Goal: Transaction & Acquisition: Purchase product/service

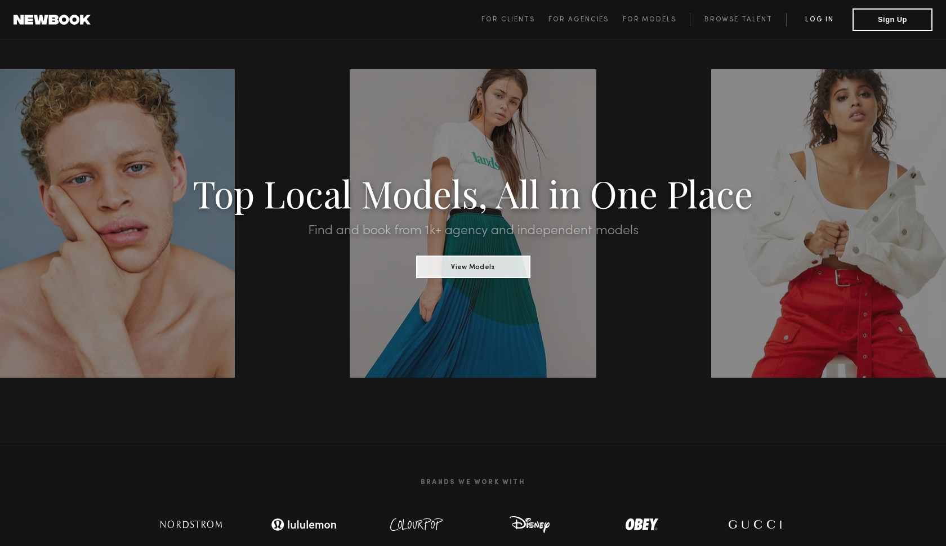
click at [823, 21] on link "Log in" at bounding box center [819, 20] width 66 height 14
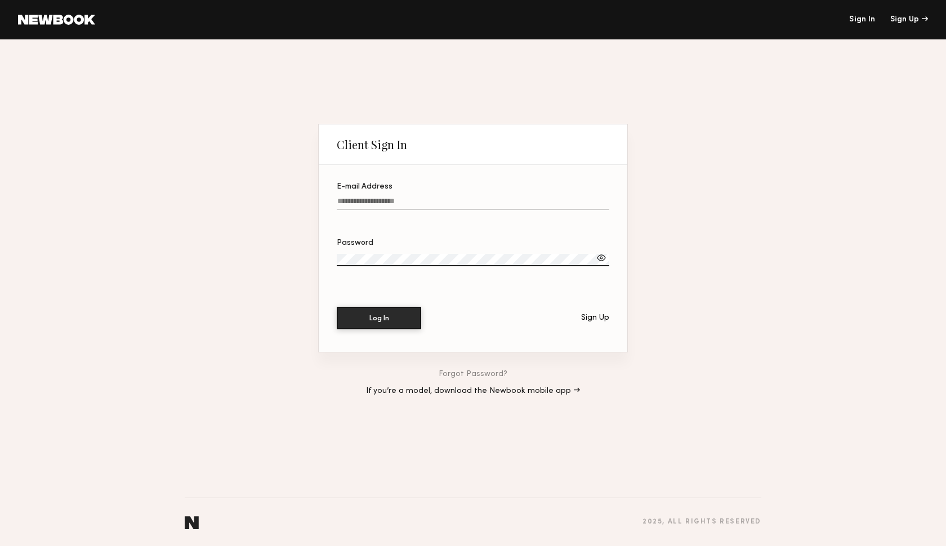
type input "**********"
click at [379, 318] on button "Log In" at bounding box center [379, 318] width 84 height 23
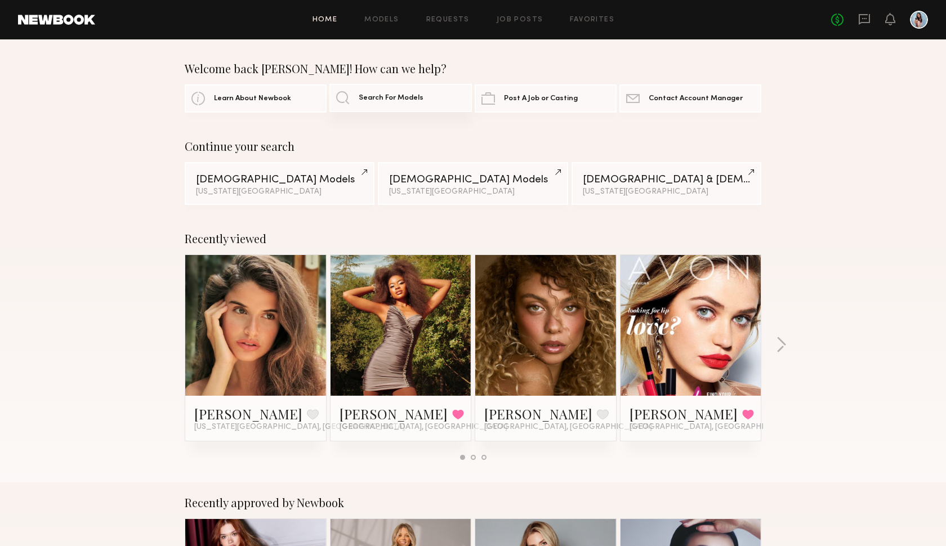
click at [362, 98] on span "Search For Models" at bounding box center [391, 98] width 65 height 7
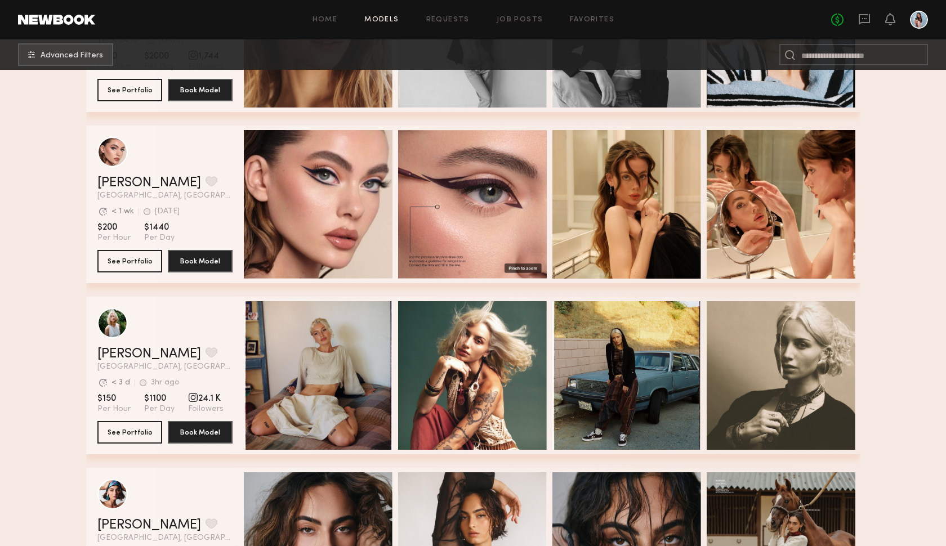
scroll to position [298, 0]
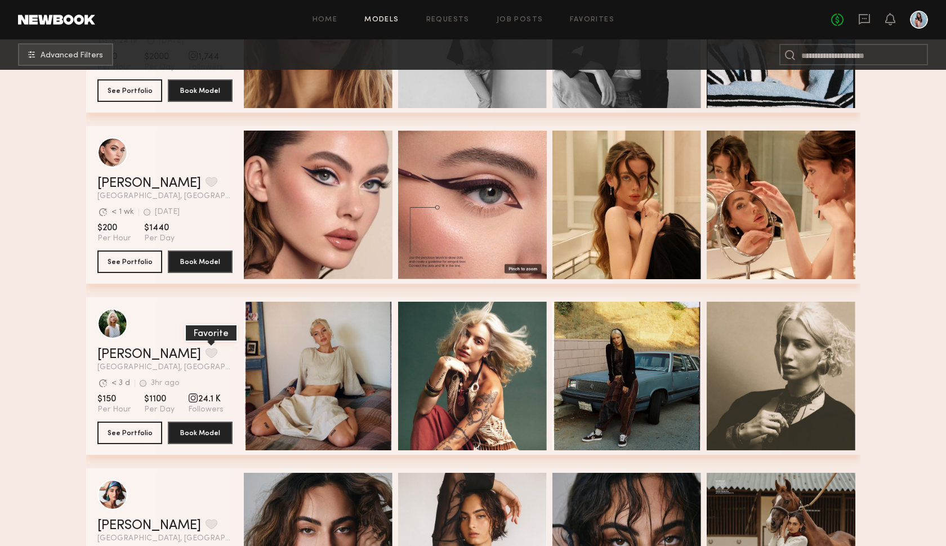
click at [206, 348] on button "grid" at bounding box center [212, 353] width 12 height 10
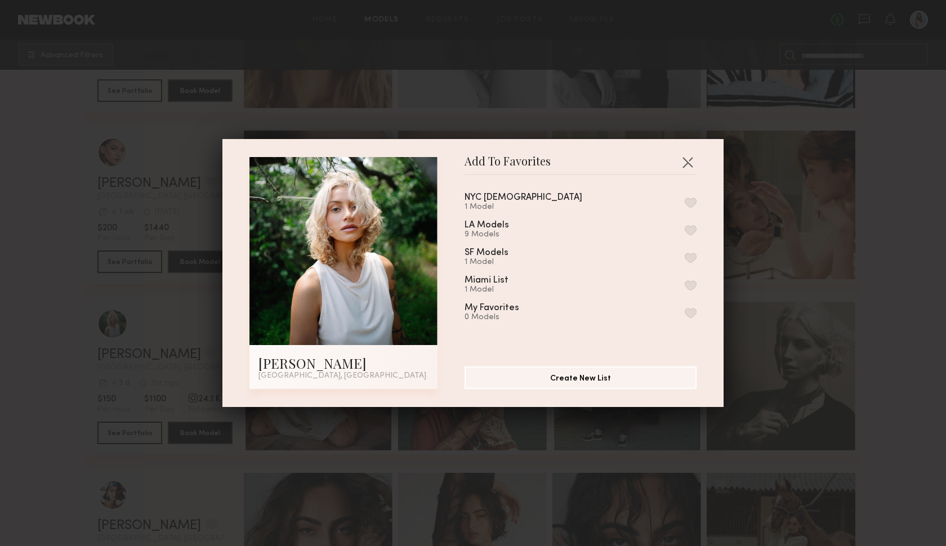
click at [689, 228] on button "button" at bounding box center [691, 230] width 12 height 10
click at [685, 161] on button "button" at bounding box center [688, 162] width 18 height 18
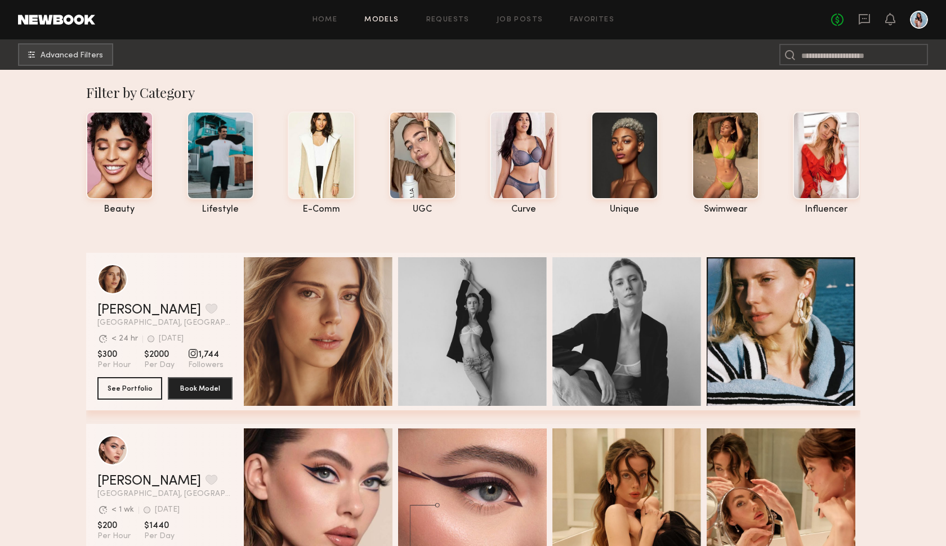
scroll to position [0, 0]
click at [98, 57] on span "Advanced Filters" at bounding box center [72, 55] width 63 height 8
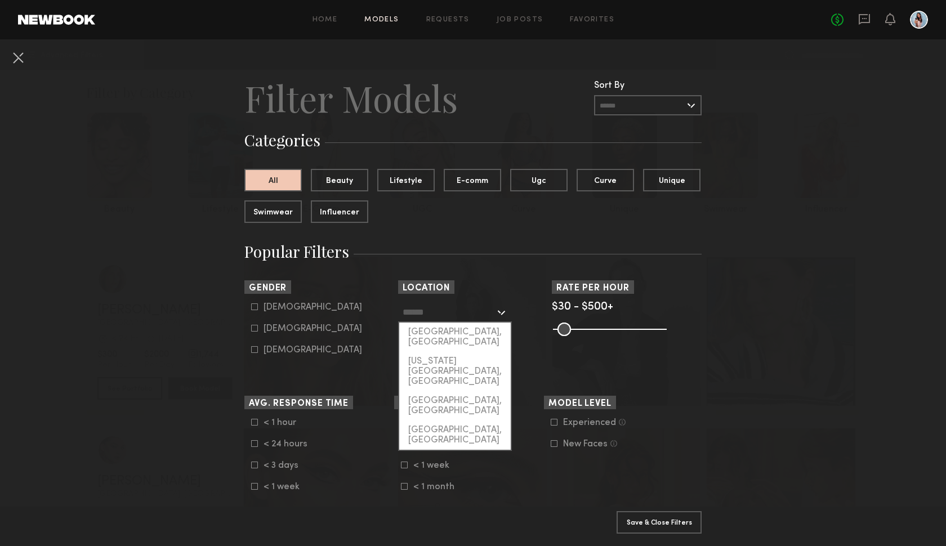
click at [435, 319] on input "text" at bounding box center [449, 311] width 92 height 19
click at [440, 411] on div "[GEOGRAPHIC_DATA], [GEOGRAPHIC_DATA]" at bounding box center [455, 425] width 112 height 29
type input "**********"
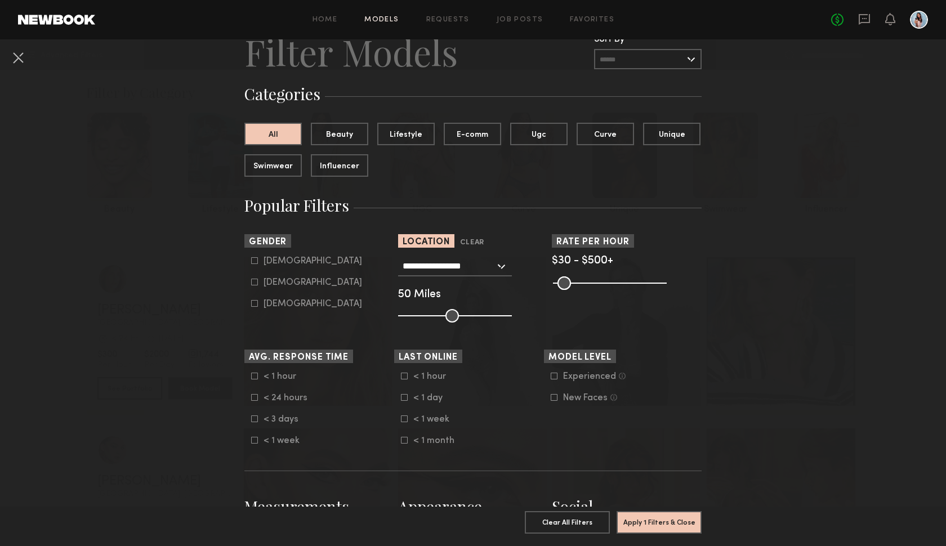
scroll to position [59, 0]
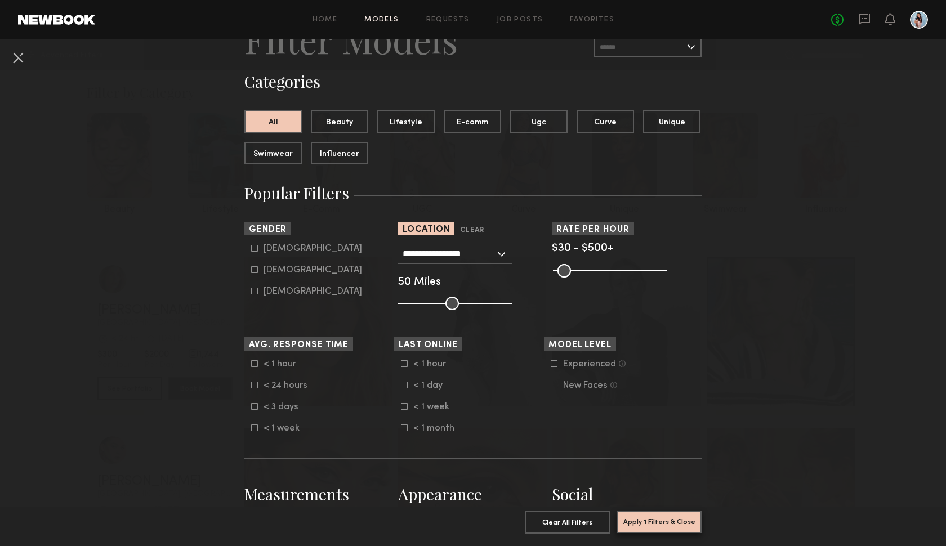
click at [631, 518] on button "Apply 1 Filters & Close" at bounding box center [659, 522] width 85 height 23
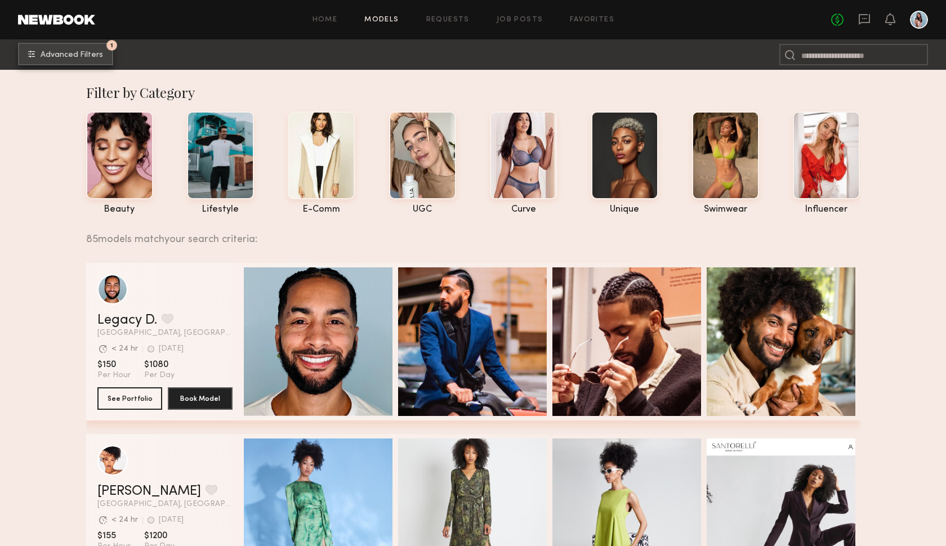
click at [94, 49] on button "1 Advanced Filters" at bounding box center [65, 54] width 95 height 23
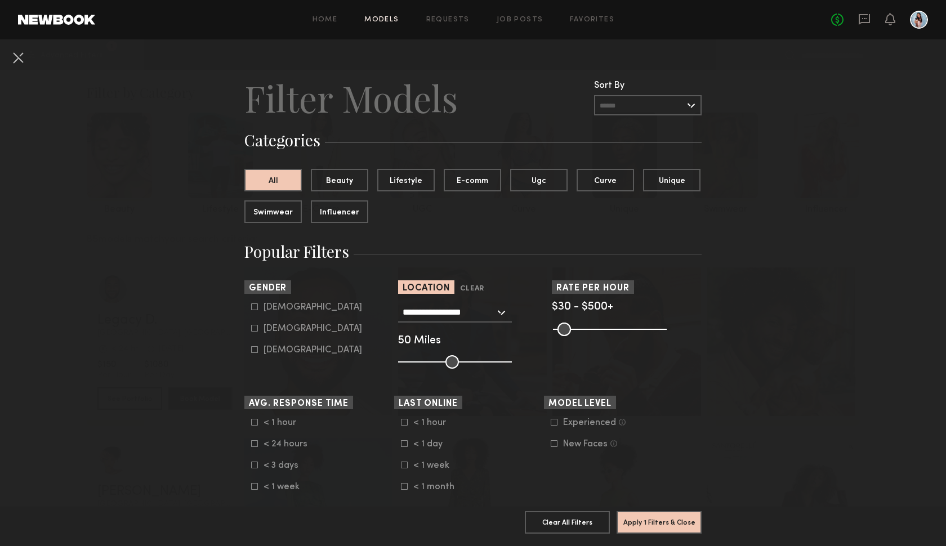
click at [277, 332] on div "[DEMOGRAPHIC_DATA]" at bounding box center [313, 329] width 99 height 7
type input "**"
click at [626, 526] on button "Apply 2 Filters & Close" at bounding box center [659, 522] width 85 height 23
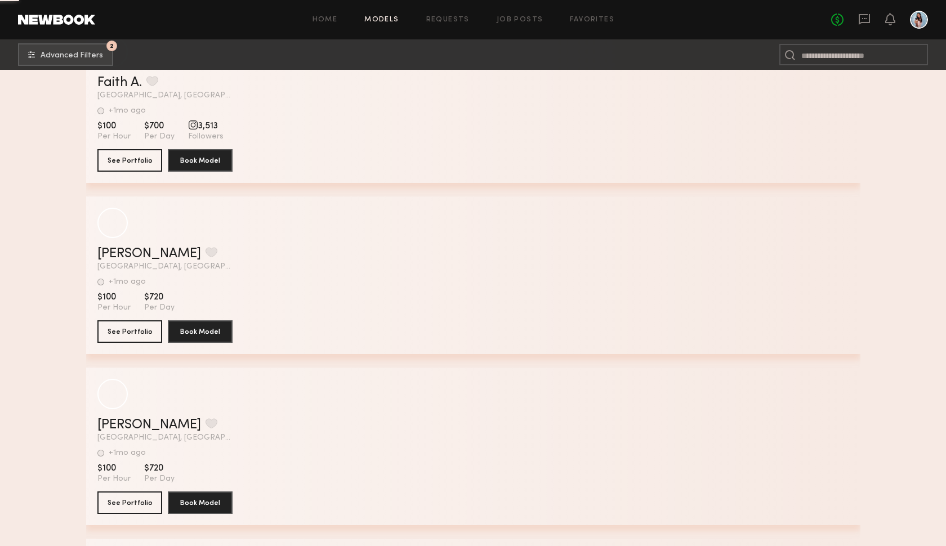
scroll to position [9992, 0]
